Goal: Find specific page/section: Find specific page/section

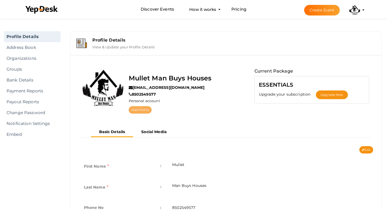
click at [135, 107] on link "View Profile" at bounding box center [140, 109] width 23 height 7
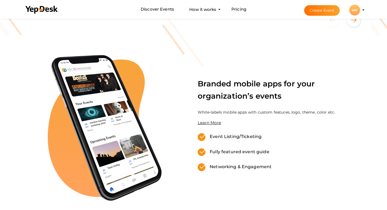
scroll to position [136, 0]
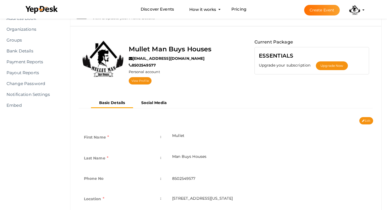
scroll to position [16, 0]
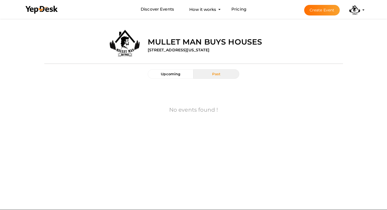
click at [195, 46] on label "Mullet Man Buys Houses" at bounding box center [205, 41] width 114 height 11
click at [194, 40] on label "Mullet Man Buys Houses" at bounding box center [205, 41] width 114 height 11
click at [209, 49] on label "2028 Americus Avenue , Pensacola, FL, United States, Florida 32507" at bounding box center [179, 49] width 62 height 5
click at [209, 50] on label "2028 Americus Avenue , Pensacola, FL, United States, Florida 32507" at bounding box center [179, 49] width 62 height 5
click at [170, 53] on div "Mullet Man Buys Houses 2028 Americus Avenue , Pensacola, FL, United States, Flo…" at bounding box center [243, 41] width 199 height 26
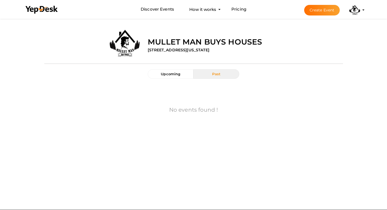
click at [170, 51] on label "2028 Americus Avenue , Pensacola, FL, United States, Florida 32507" at bounding box center [179, 49] width 62 height 5
click at [172, 46] on label "Mullet Man Buys Houses" at bounding box center [205, 41] width 114 height 11
click at [176, 40] on label "Mullet Man Buys Houses" at bounding box center [205, 41] width 114 height 11
